Goal: Task Accomplishment & Management: Manage account settings

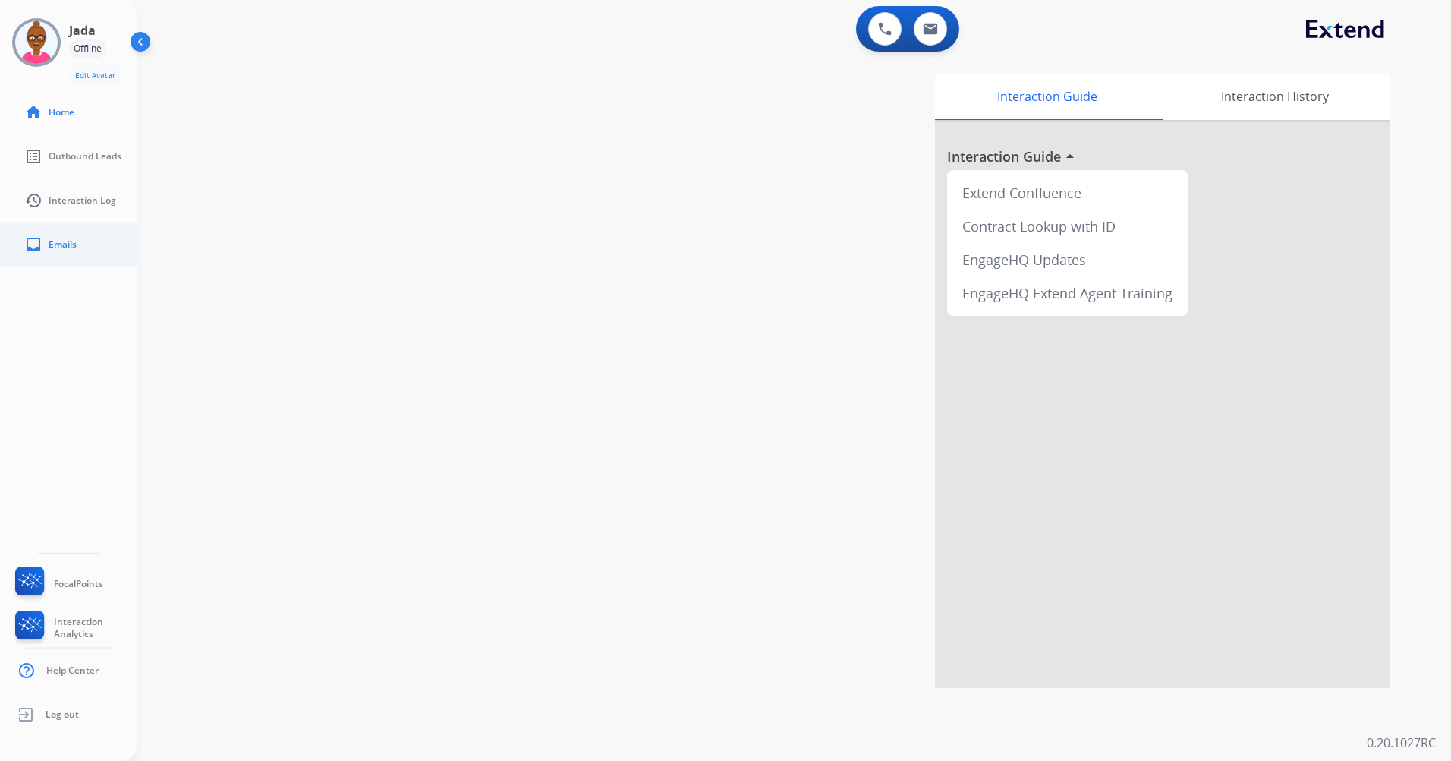
click at [80, 241] on link "inbox Emails" at bounding box center [80, 244] width 137 height 43
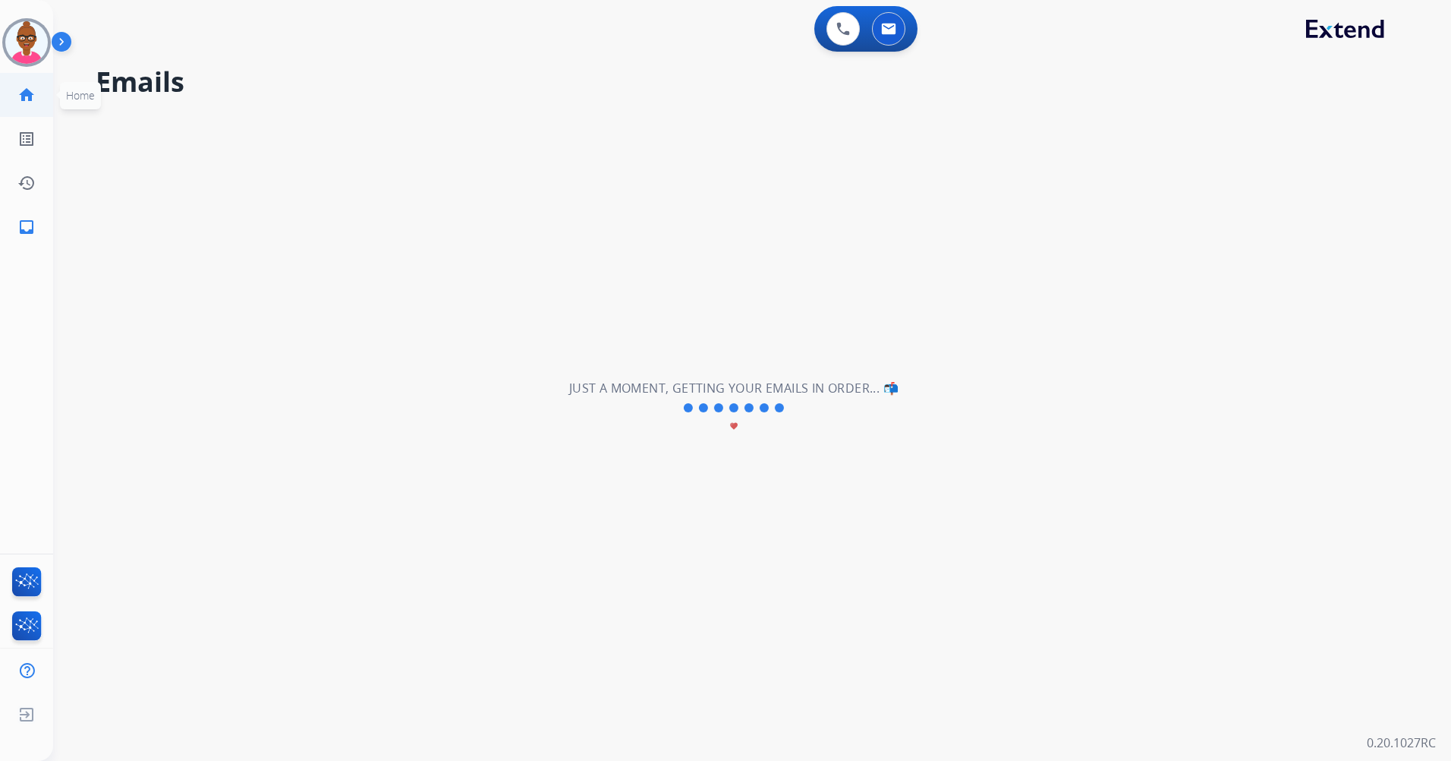
click at [29, 101] on mat-icon "home" at bounding box center [26, 95] width 18 height 18
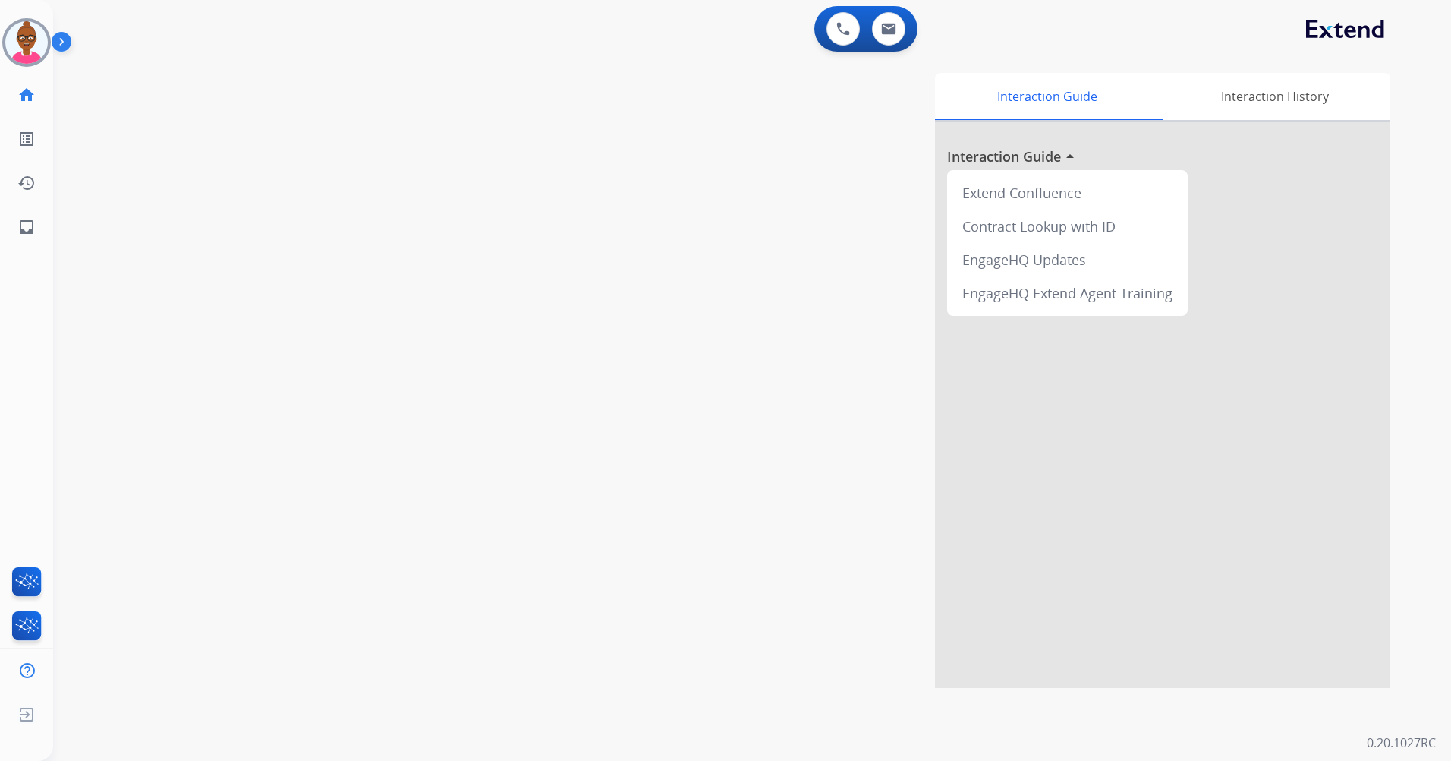
click at [64, 47] on img at bounding box center [65, 44] width 26 height 29
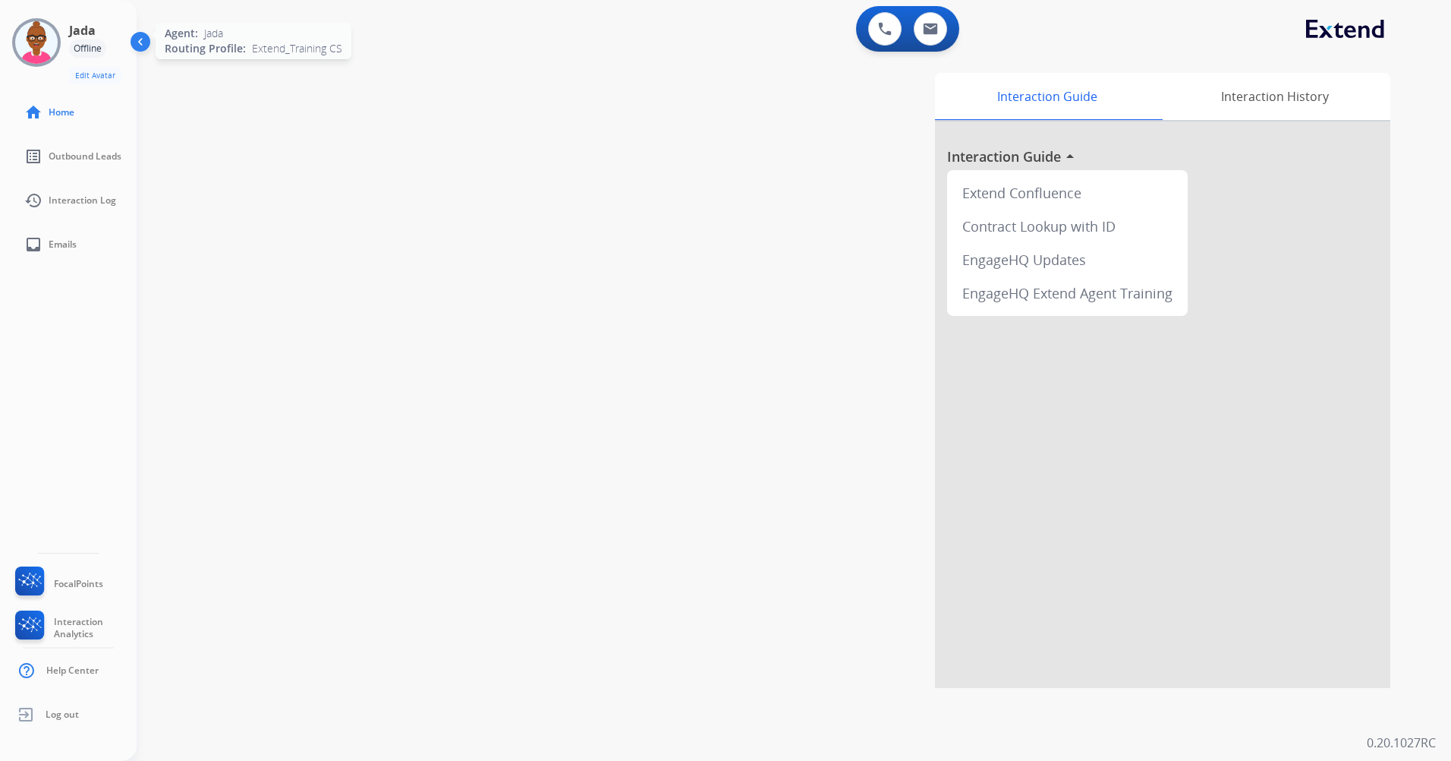
click at [33, 43] on img at bounding box center [36, 42] width 43 height 43
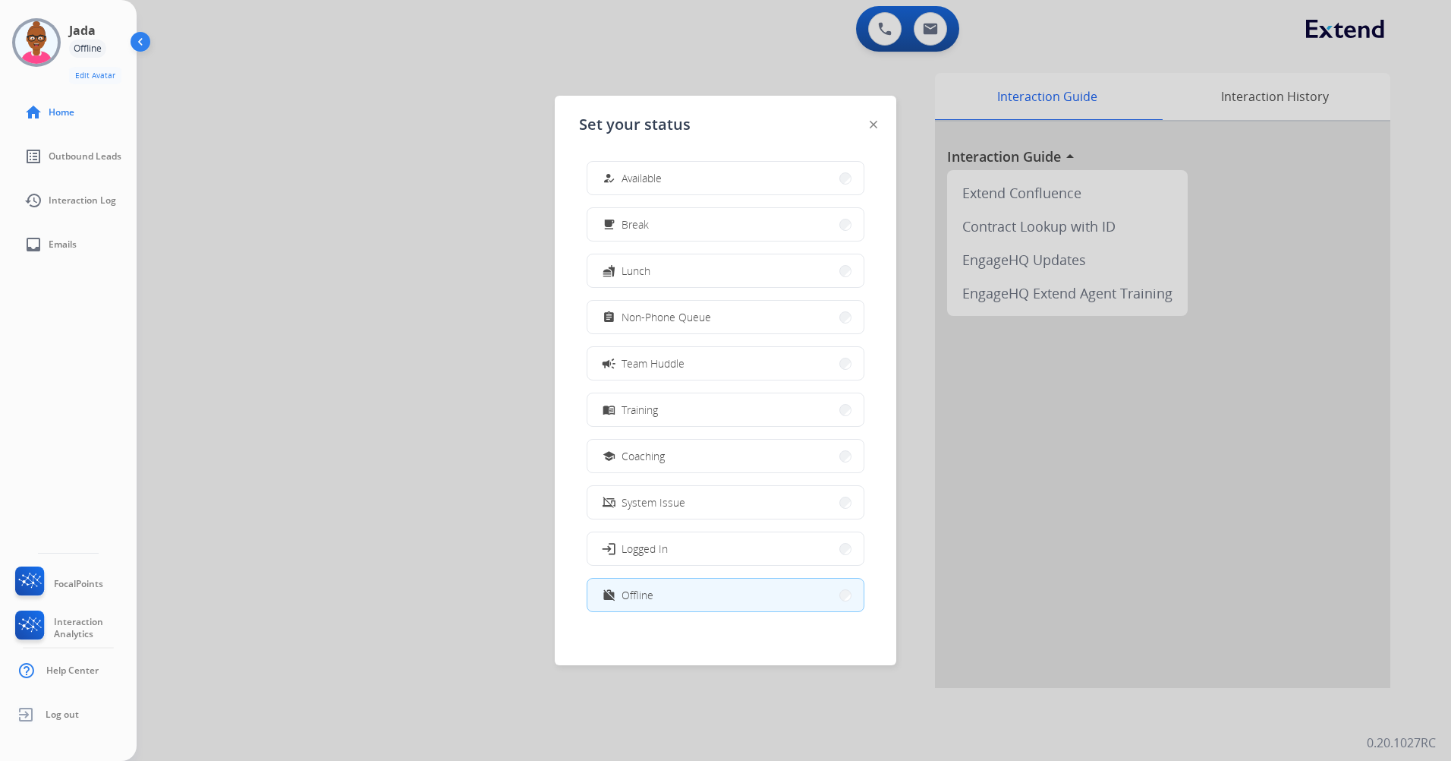
click at [716, 391] on div "how_to_reg Available free_breakfast Break fastfood Lunch assignment Non-Phone Q…" at bounding box center [725, 388] width 293 height 478
click at [713, 406] on button "menu_book Training" at bounding box center [726, 409] width 276 height 33
